Goal: Task Accomplishment & Management: Complete application form

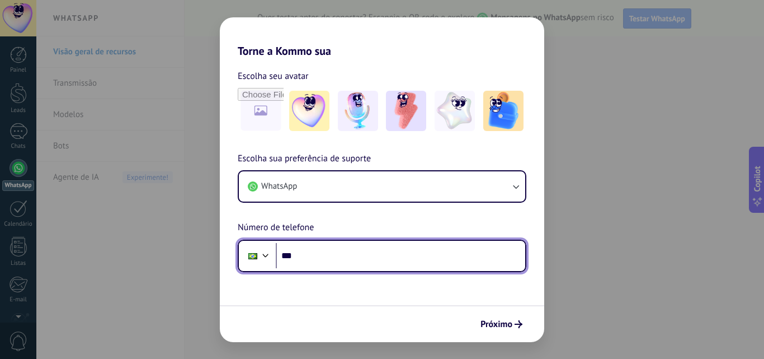
click at [308, 257] on input "***" at bounding box center [401, 256] width 250 height 26
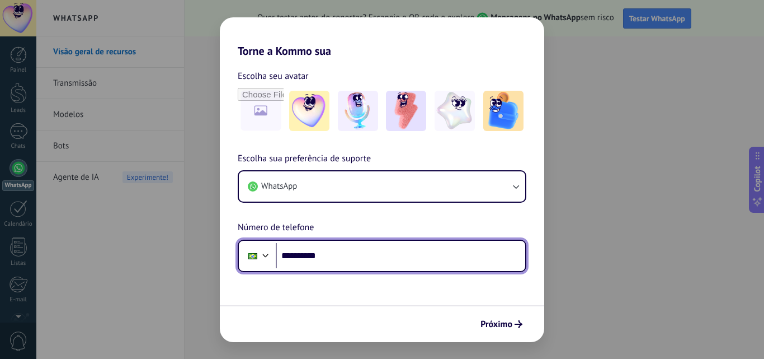
click at [333, 256] on input "**********" at bounding box center [401, 256] width 250 height 26
type input "**********"
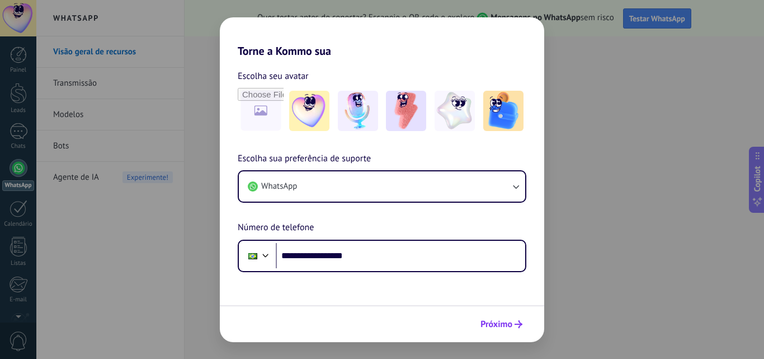
click at [498, 325] on span "Próximo" at bounding box center [497, 324] width 32 height 8
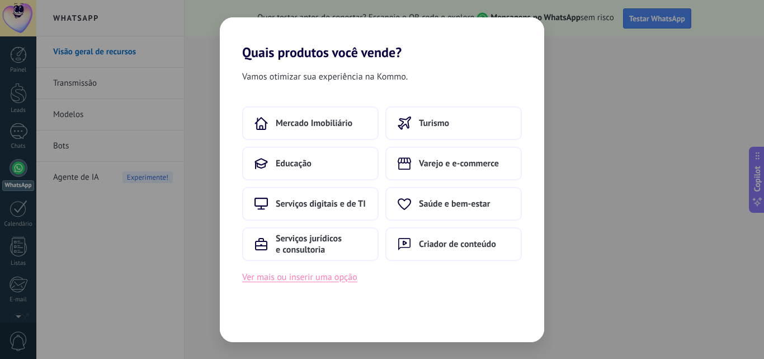
click at [302, 278] on button "Ver mais ou inserir uma opção" at bounding box center [299, 277] width 115 height 15
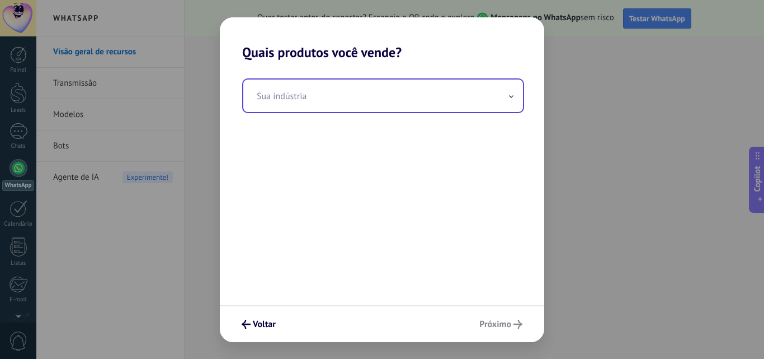
click at [275, 101] on input "text" at bounding box center [383, 95] width 280 height 32
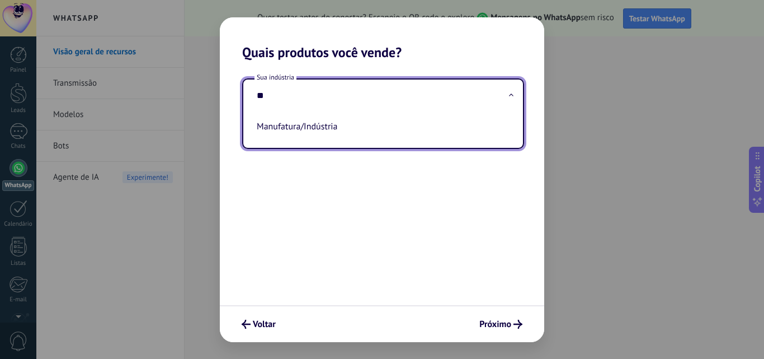
type input "*"
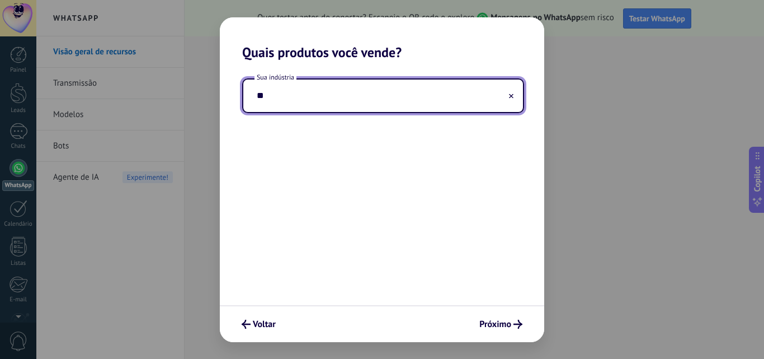
type input "*"
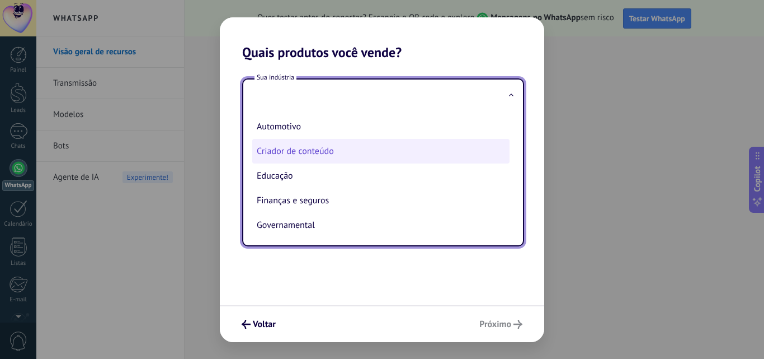
click at [304, 152] on li "Criador de conteúdo" at bounding box center [380, 151] width 257 height 25
type input "**********"
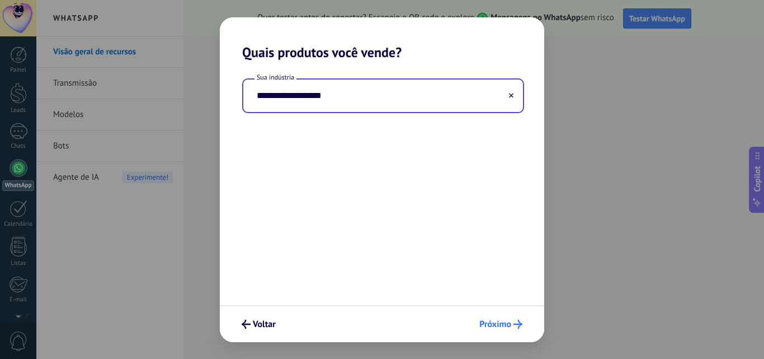
click at [503, 323] on span "Próximo" at bounding box center [496, 324] width 32 height 8
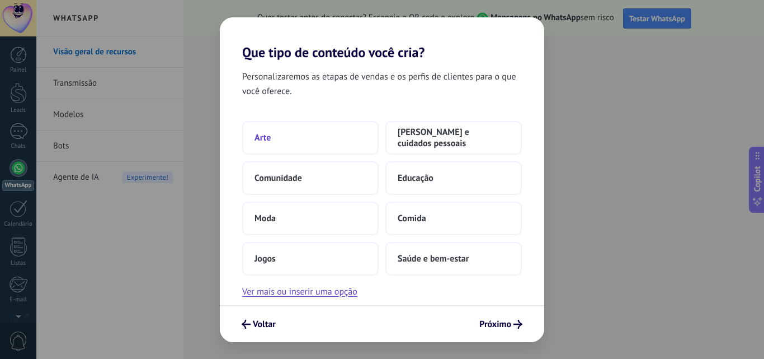
click at [324, 140] on button "Arte" at bounding box center [310, 138] width 137 height 34
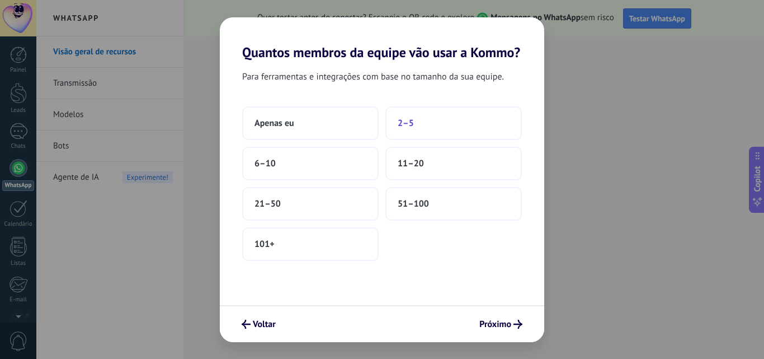
click at [434, 124] on button "2–5" at bounding box center [454, 123] width 137 height 34
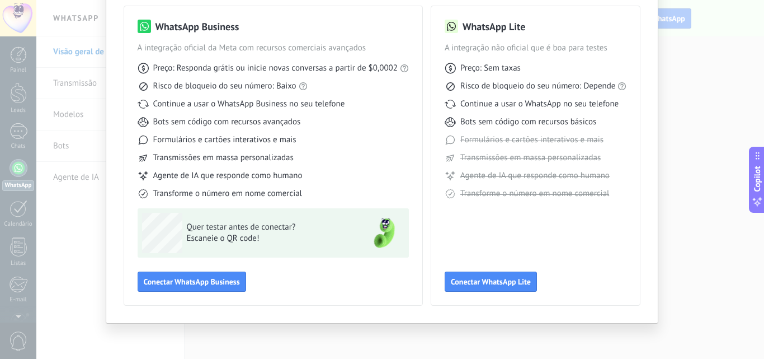
scroll to position [81, 0]
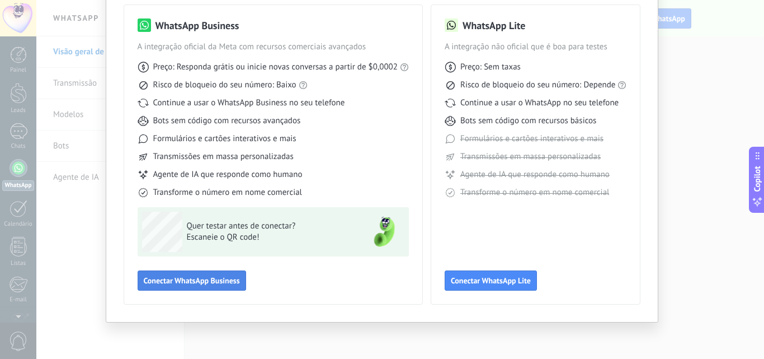
click at [188, 283] on span "Conectar WhatsApp Business" at bounding box center [192, 280] width 96 height 8
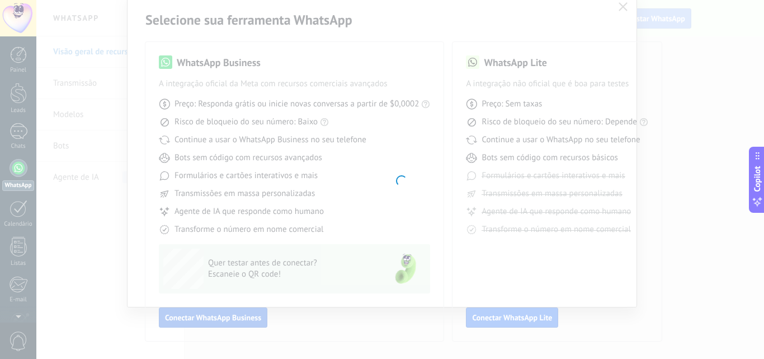
scroll to position [44, 0]
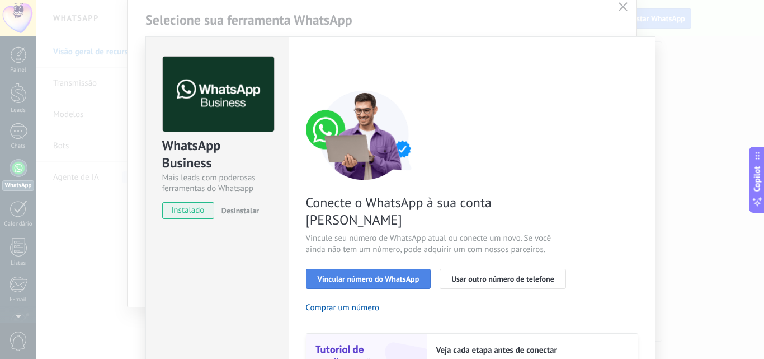
click at [401, 275] on span "Vincular número do WhatsApp" at bounding box center [369, 279] width 102 height 8
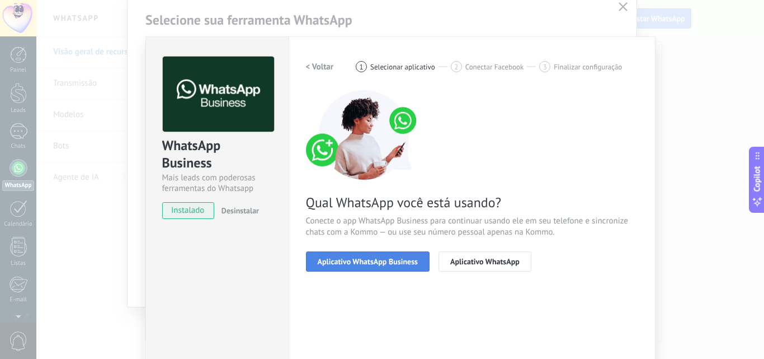
click at [377, 260] on span "Aplicativo WhatsApp Business" at bounding box center [368, 261] width 100 height 8
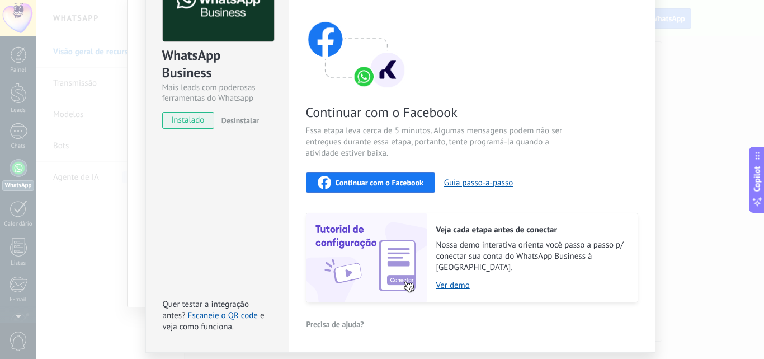
scroll to position [112, 0]
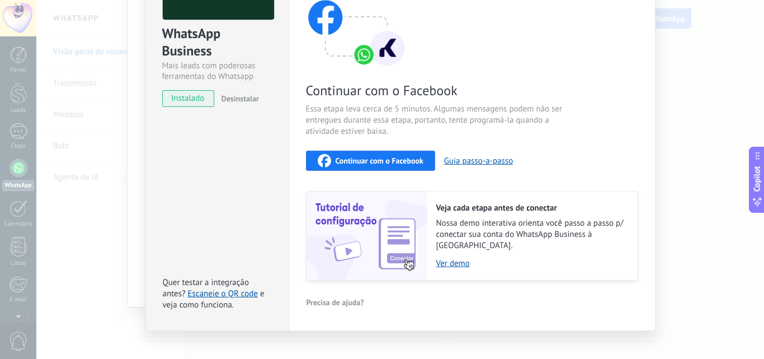
click at [358, 159] on span "Continuar com o Facebook" at bounding box center [380, 161] width 88 height 8
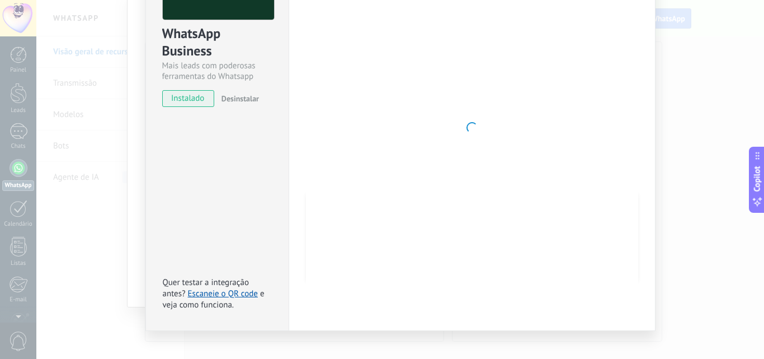
scroll to position [0, 0]
click at [621, 5] on div "WhatsApp Business Mais leads com poderosas ferramentas do Whatsapp instalado De…" at bounding box center [400, 179] width 728 height 359
